Goal: Transaction & Acquisition: Purchase product/service

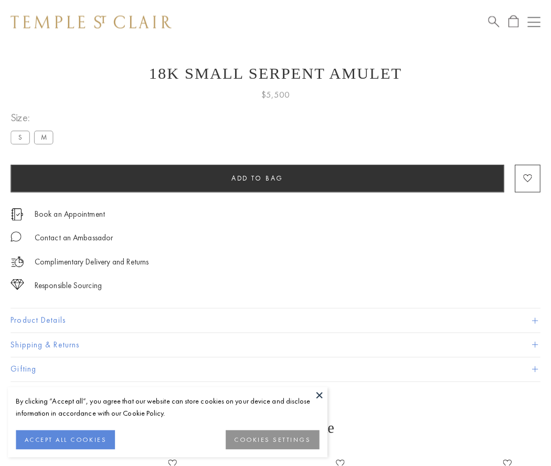
scroll to position [17, 0]
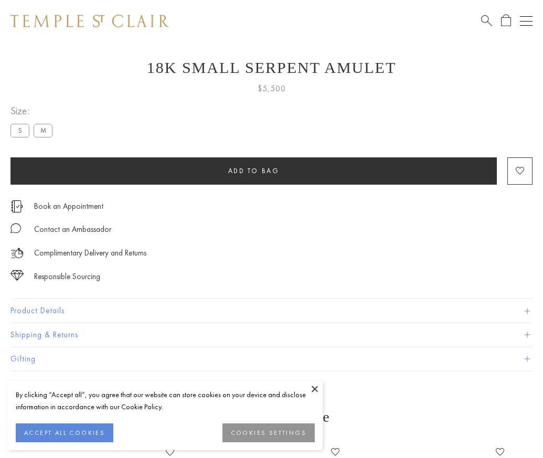
click at [254, 171] on span "Add to bag" at bounding box center [253, 170] width 51 height 9
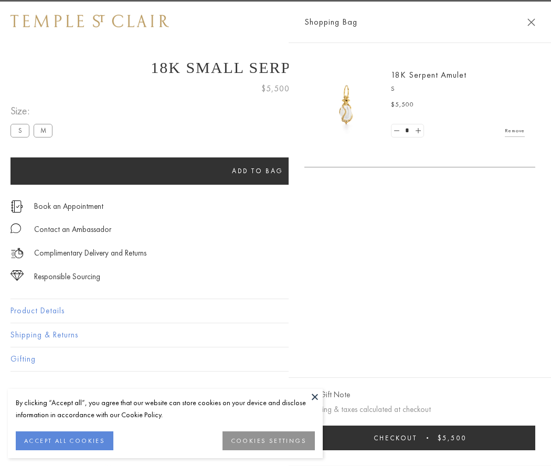
click at [439, 438] on button "Checkout $5,500" at bounding box center [420, 438] width 231 height 25
